Goal: Navigation & Orientation: Find specific page/section

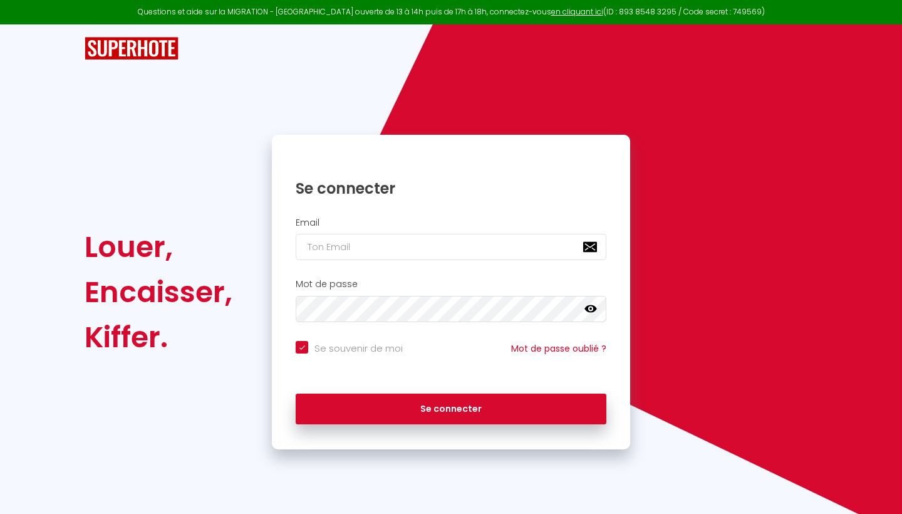
drag, startPoint x: 0, startPoint y: 0, endPoint x: 388, endPoint y: 244, distance: 458.4
click at [388, 244] on input "email" at bounding box center [451, 247] width 311 height 26
type input "[EMAIL_ADDRESS][DOMAIN_NAME]"
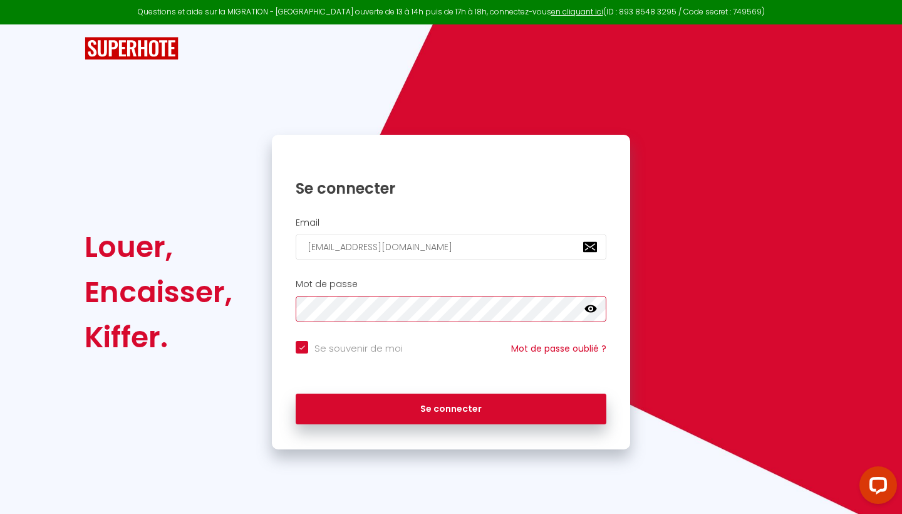
click at [451, 407] on button "Se connecter" at bounding box center [451, 409] width 311 height 31
checkbox input "true"
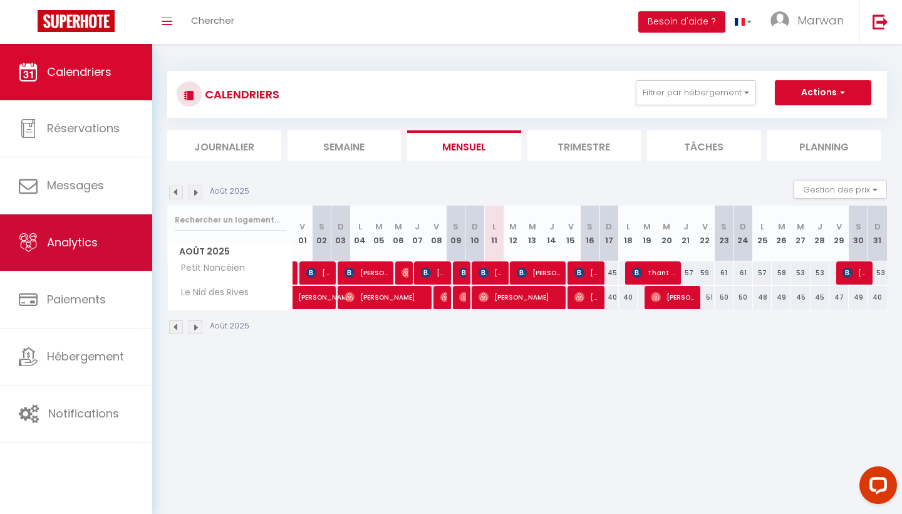
click at [80, 250] on span "Analytics" at bounding box center [72, 242] width 51 height 16
select select "2025"
select select "8"
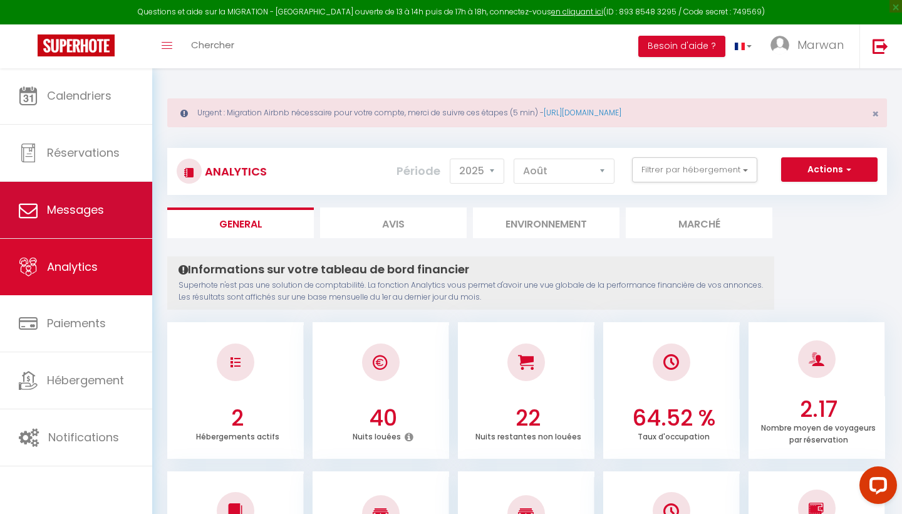
click at [93, 207] on span "Messages" at bounding box center [75, 210] width 57 height 16
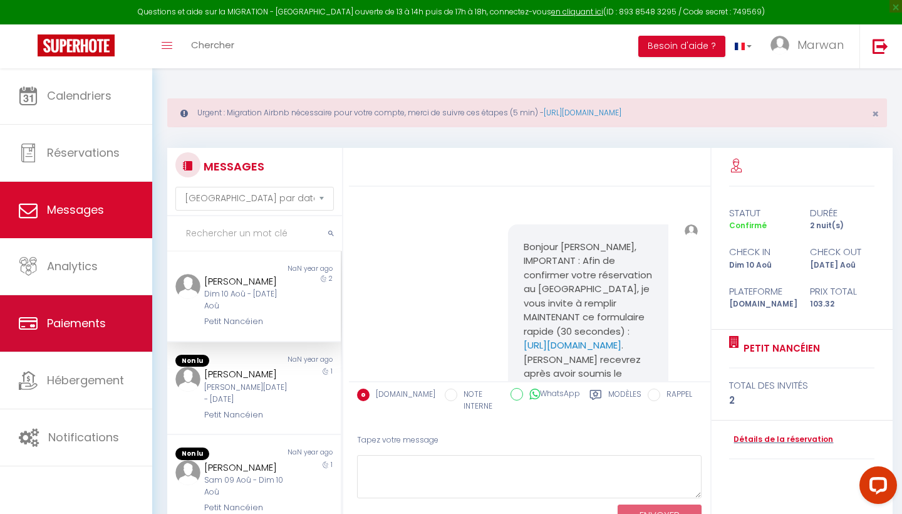
scroll to position [2718, 0]
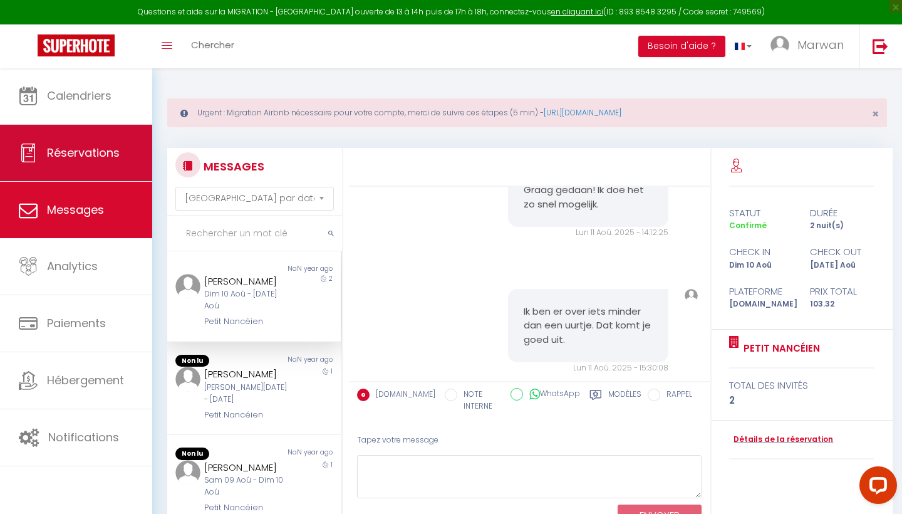
click at [104, 160] on span "Réservations" at bounding box center [83, 153] width 73 height 16
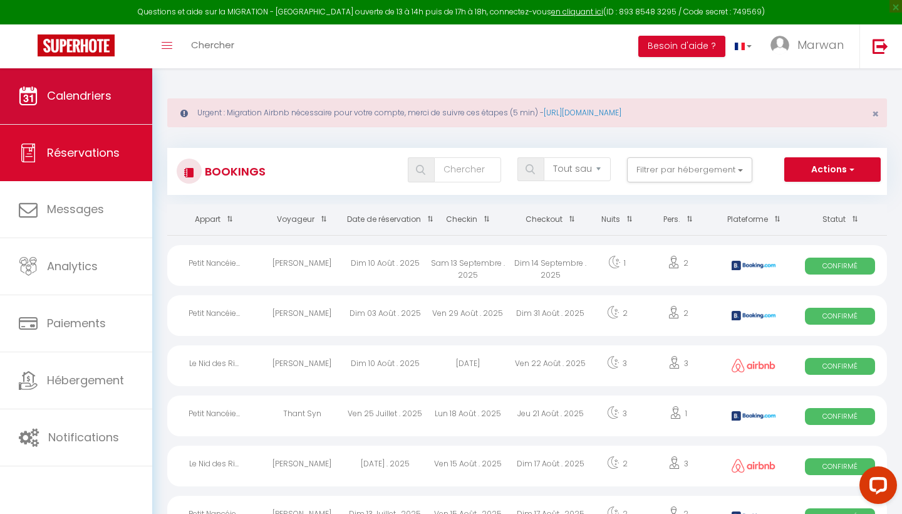
click at [127, 120] on link "Calendriers" at bounding box center [76, 96] width 152 height 56
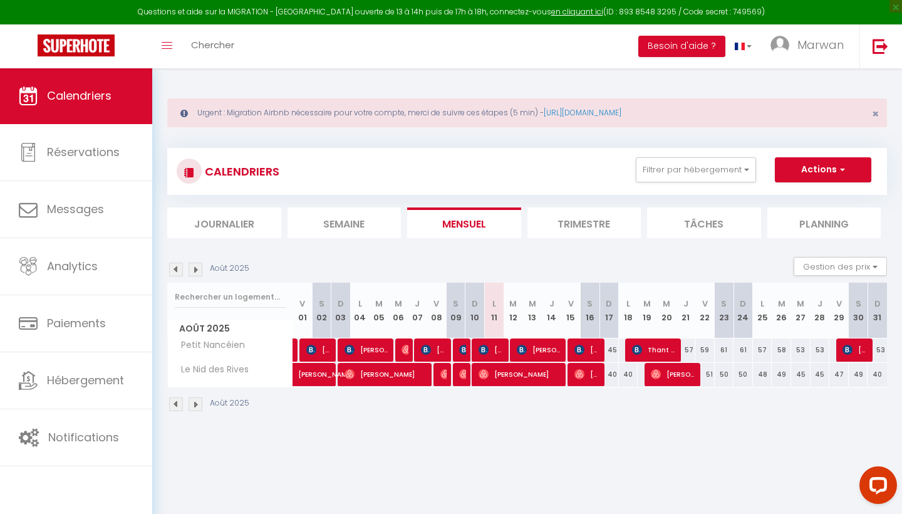
click at [198, 268] on img at bounding box center [196, 270] width 14 height 14
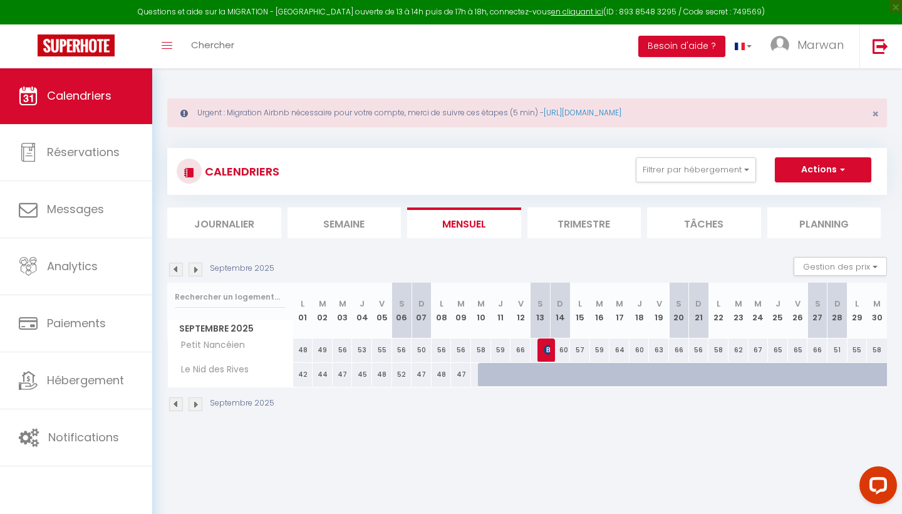
click at [179, 271] on img at bounding box center [176, 270] width 14 height 14
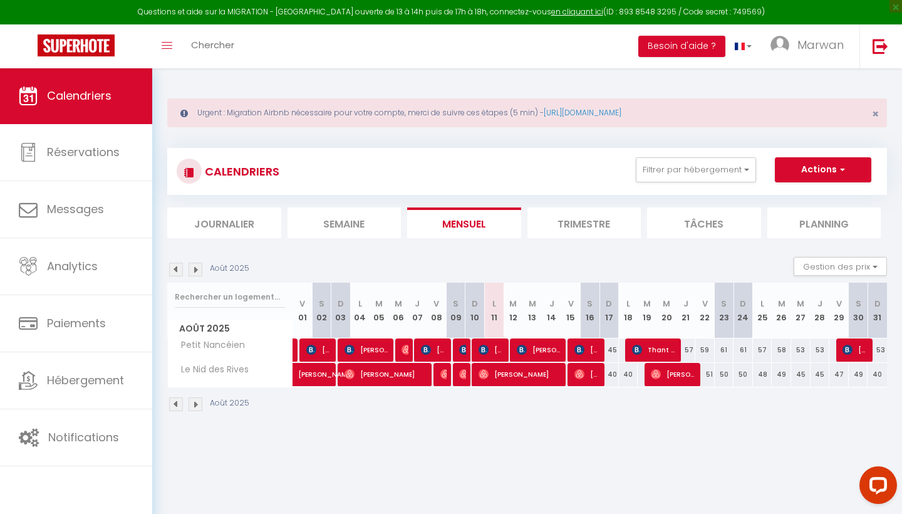
click at [558, 254] on section "Août 2025 Gestion des prix Nb Nuits minimum Règles Disponibilité Août 2025 V 01…" at bounding box center [527, 334] width 720 height 180
